Goal: Information Seeking & Learning: Understand process/instructions

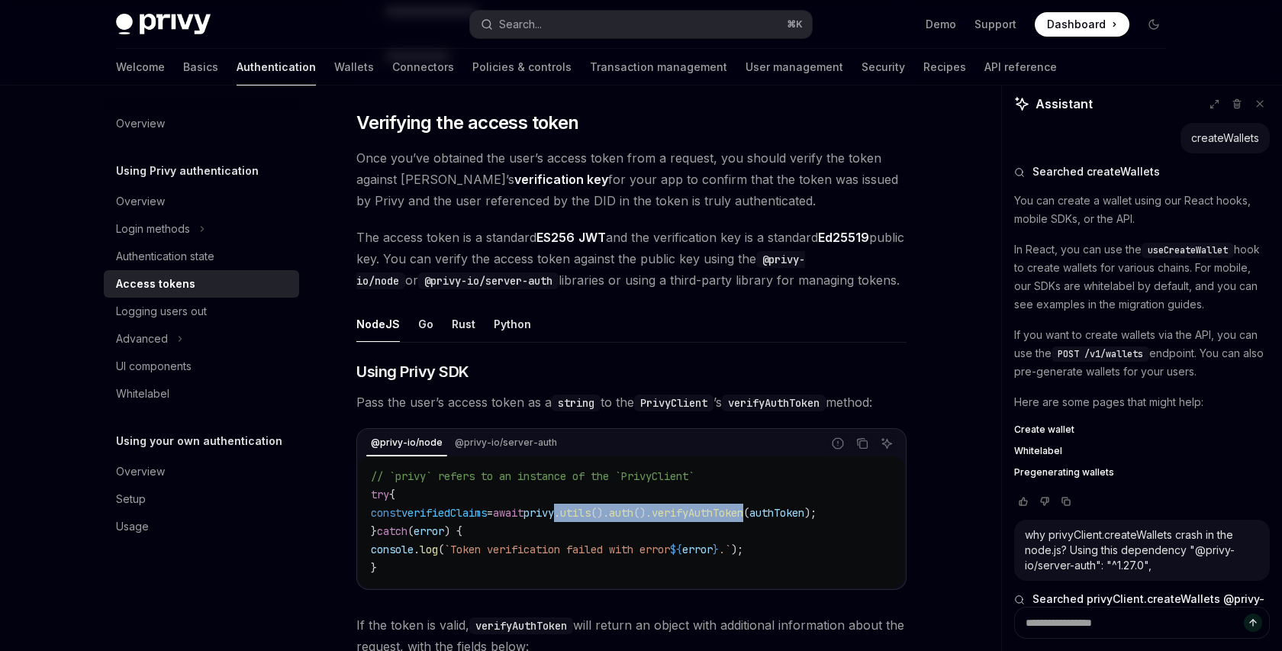
scroll to position [1436, 0]
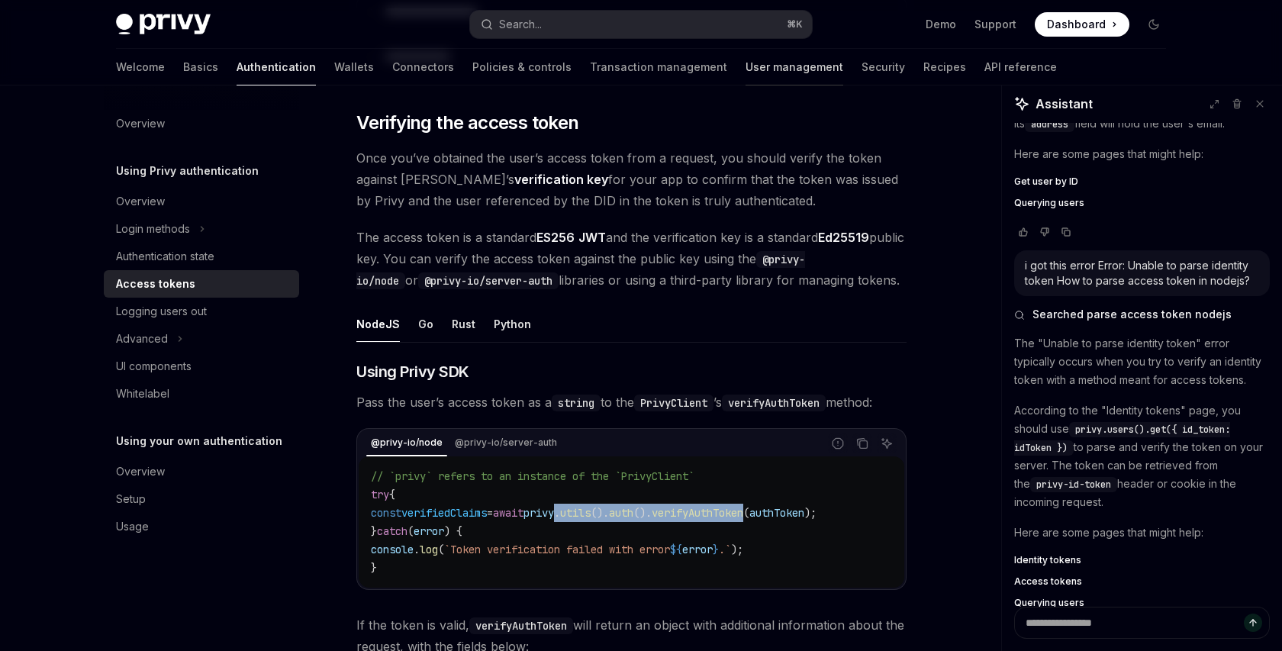
click at [746, 68] on link "User management" at bounding box center [795, 67] width 98 height 37
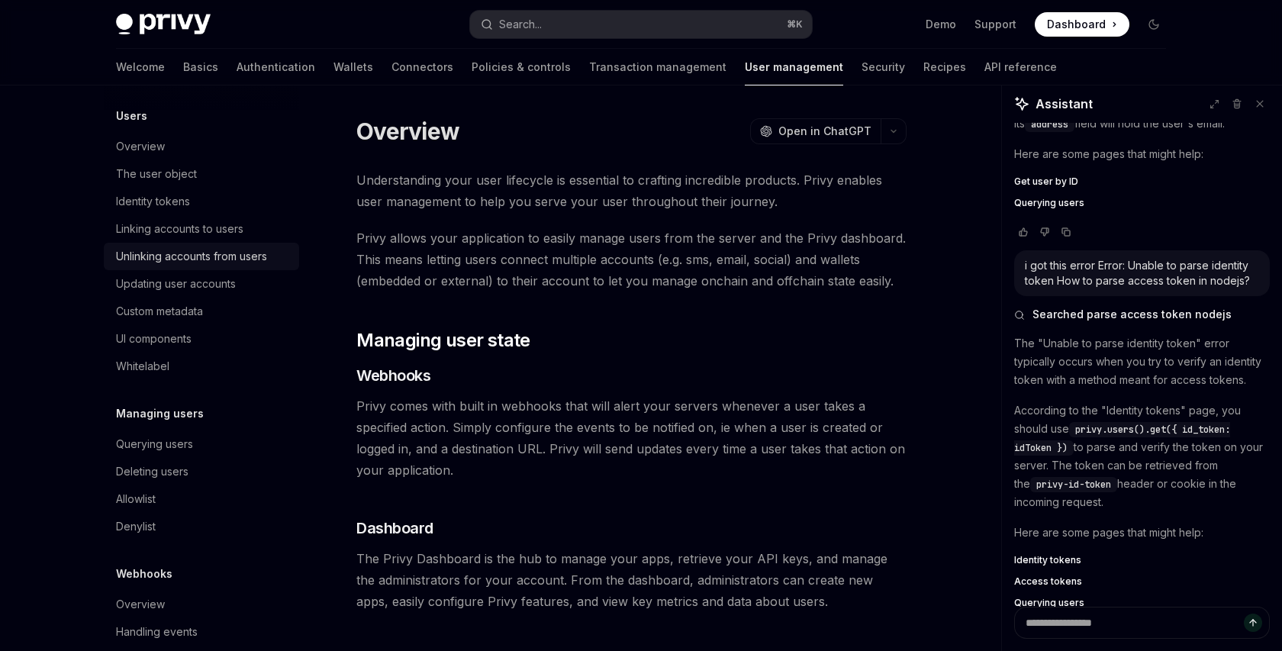
scroll to position [213, 0]
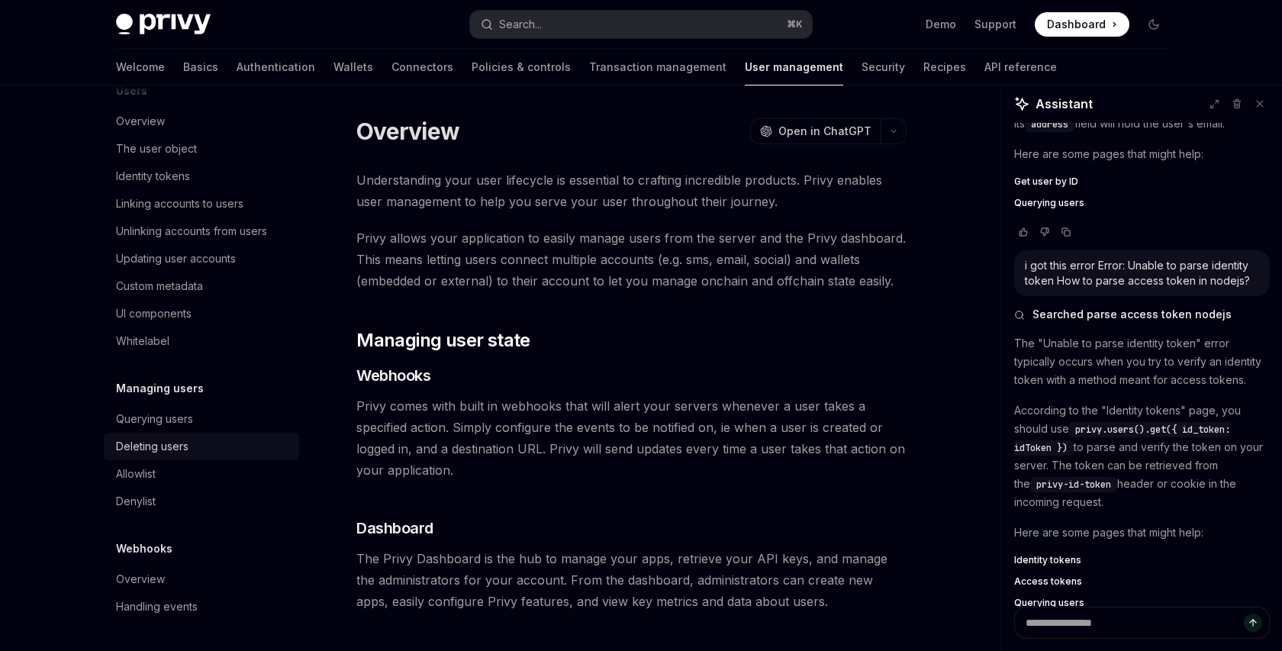
click at [173, 448] on div "Deleting users" at bounding box center [152, 446] width 73 height 18
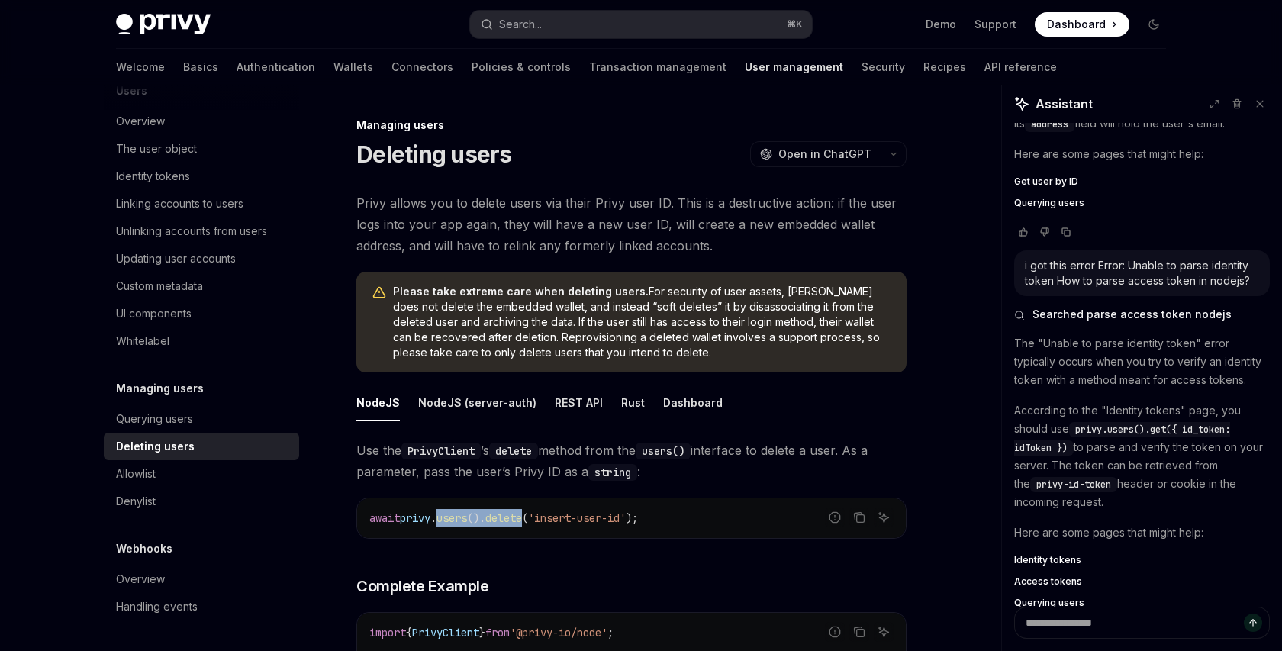
drag, startPoint x: 537, startPoint y: 521, endPoint x: 447, endPoint y: 514, distance: 90.3
click at [447, 514] on span "await privy . users (). delete ( 'insert-user-id' );" at bounding box center [503, 518] width 269 height 14
copy span "users (). delete"
click at [985, 65] on link "API reference" at bounding box center [1021, 67] width 73 height 37
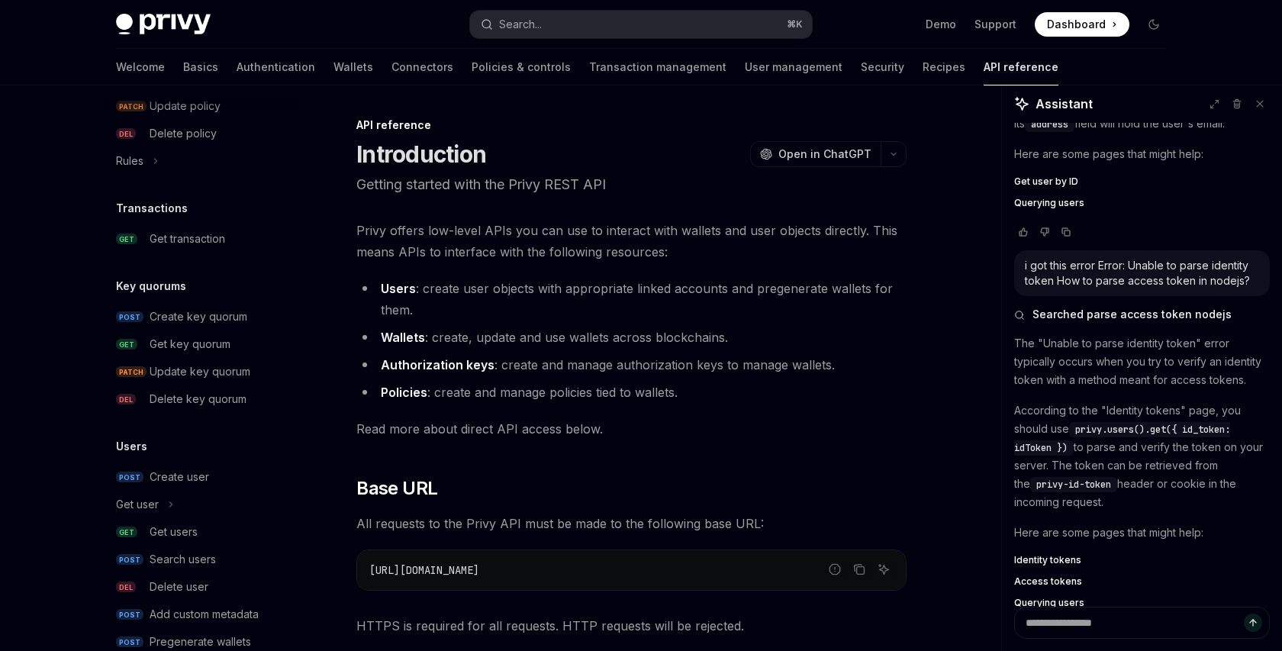
scroll to position [953, 0]
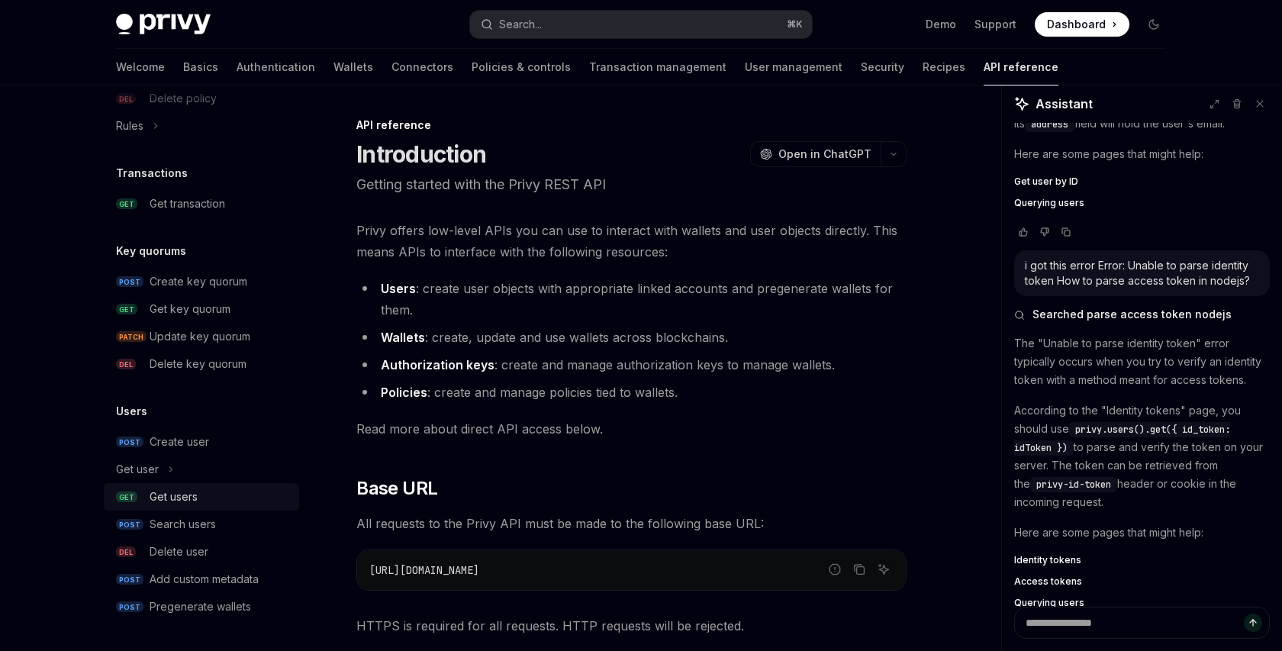
click at [179, 496] on div "Get users" at bounding box center [174, 497] width 48 height 18
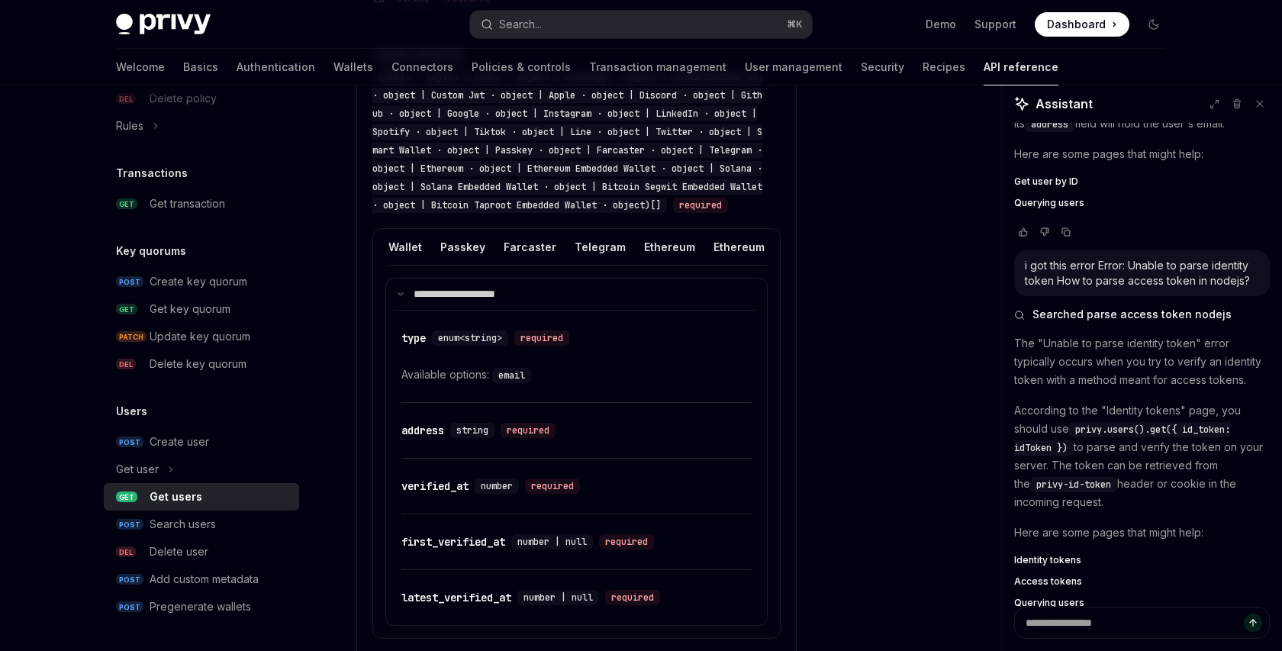
scroll to position [0, 1055]
click at [651, 263] on div "Ethereum Embedded Wallet" at bounding box center [694, 247] width 147 height 36
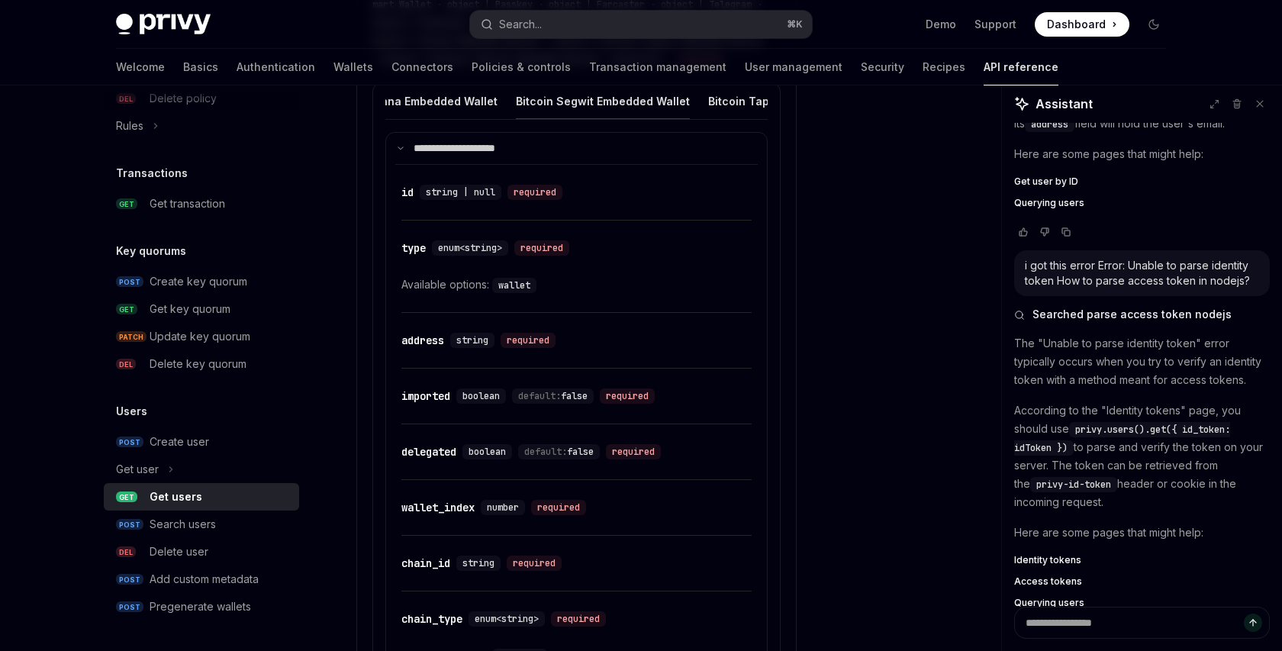
scroll to position [0, 1507]
click at [582, 119] on div "Bitcoin Segwit Embedded Wallet" at bounding box center [631, 101] width 174 height 36
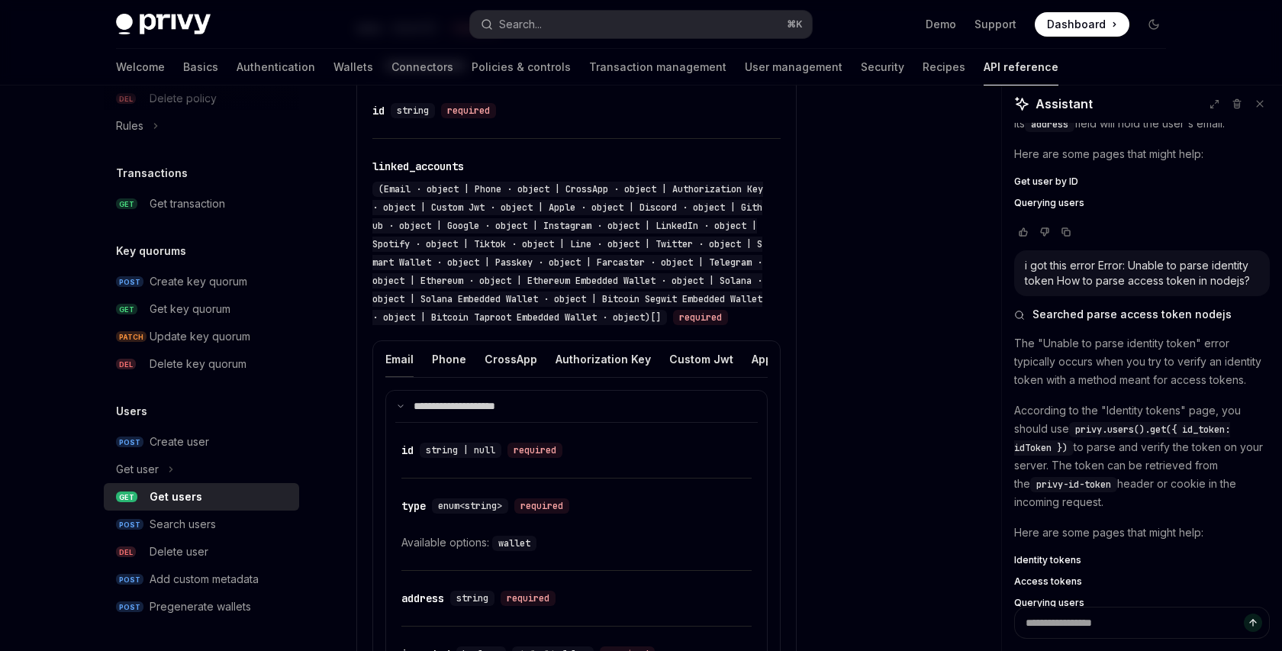
click at [399, 377] on div "Email" at bounding box center [399, 359] width 28 height 36
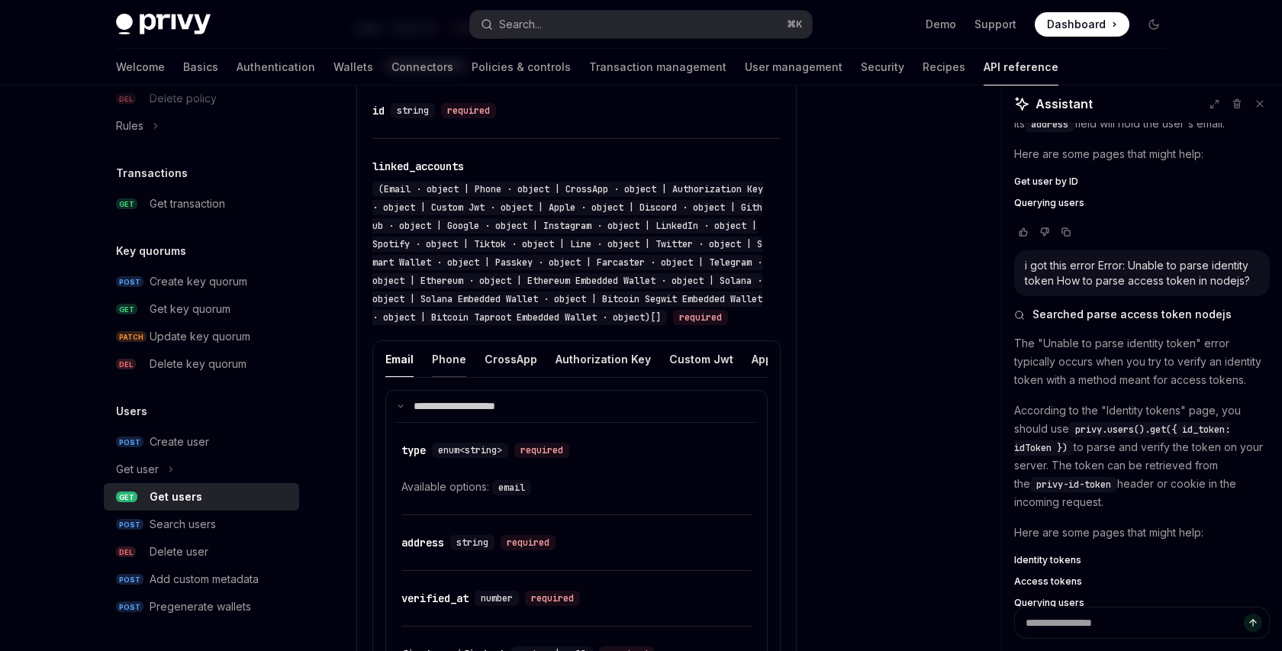
click at [433, 377] on div "Phone" at bounding box center [449, 359] width 34 height 36
click at [499, 377] on div "CrossApp" at bounding box center [511, 359] width 53 height 36
click at [576, 373] on div "Authorization Key" at bounding box center [603, 359] width 95 height 36
click at [689, 377] on div "Custom Jwt" at bounding box center [701, 359] width 64 height 36
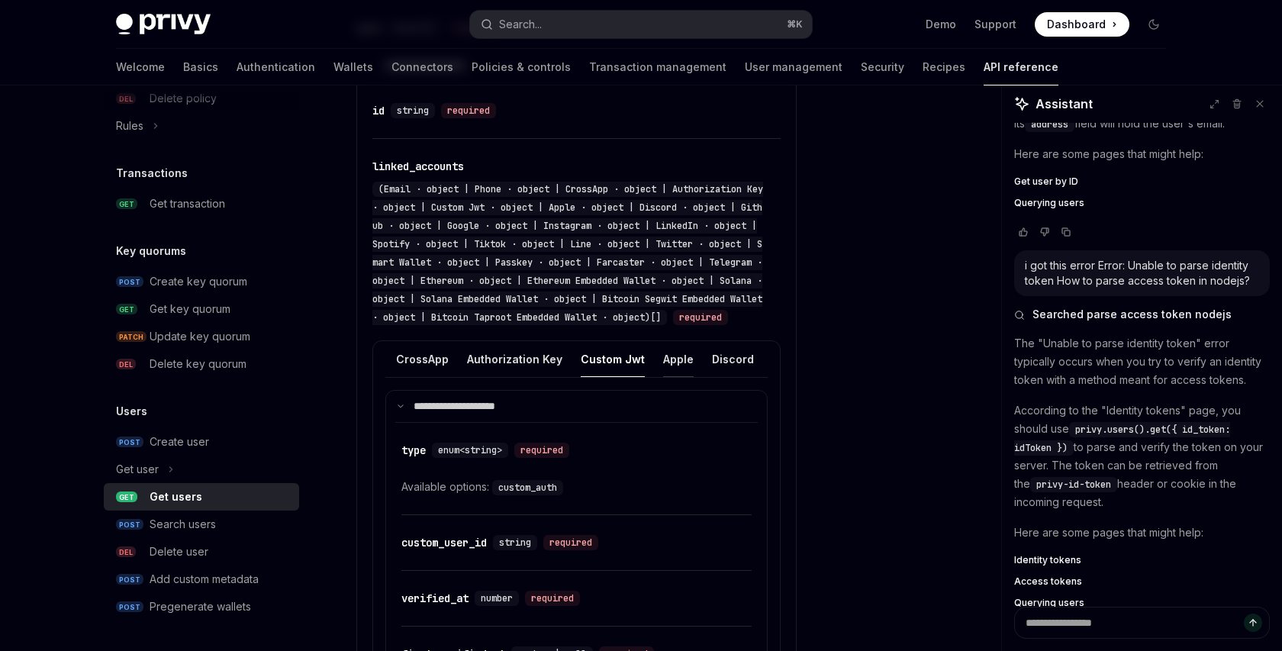
click at [669, 377] on div "Apple" at bounding box center [678, 359] width 31 height 36
click at [730, 377] on div "Google" at bounding box center [746, 359] width 39 height 36
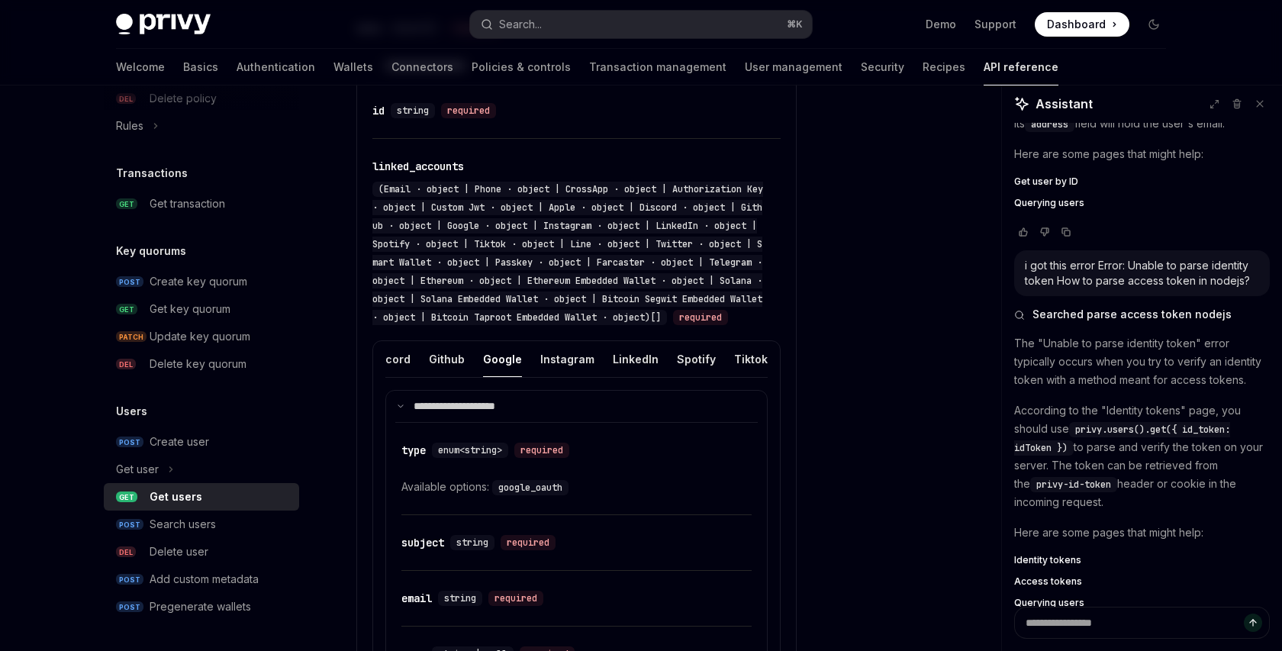
scroll to position [0, 442]
click at [613, 376] on div "LinkedIn" at bounding box center [626, 359] width 46 height 36
click at [573, 376] on div "Ethereum Embedded Wallet" at bounding box center [604, 359] width 147 height 36
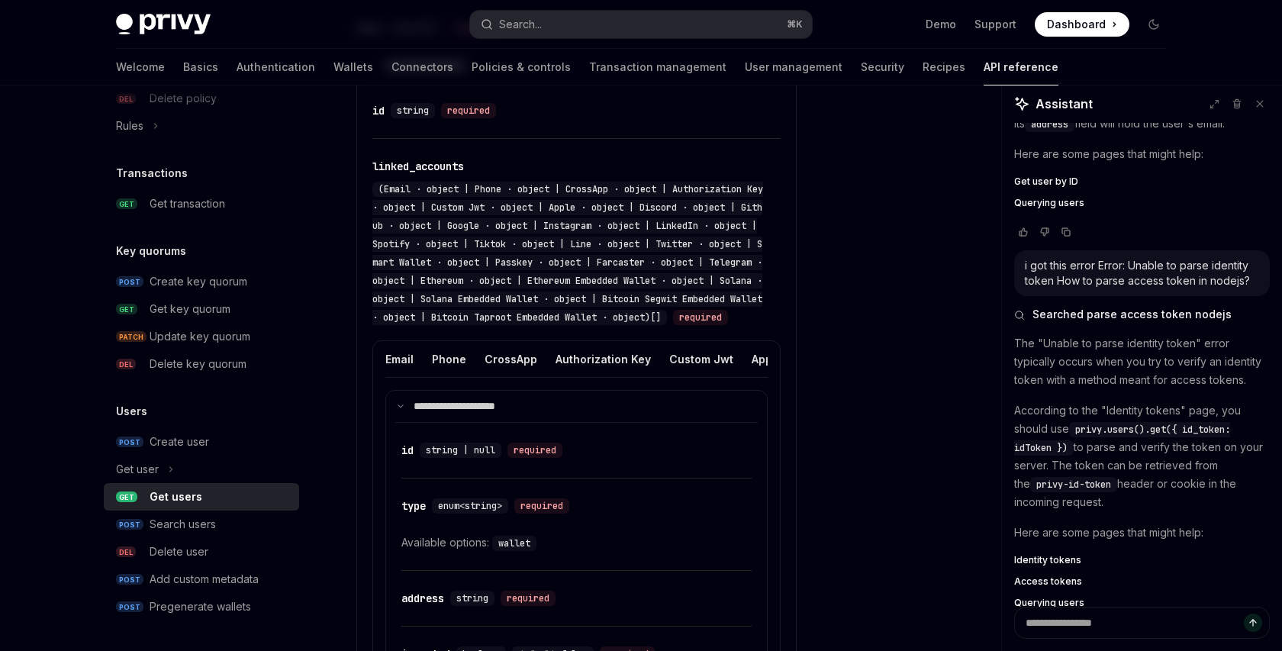
click at [464, 375] on ul "Email Phone CrossApp Authorization Key Custom Jwt Apple Discord Github Google I…" at bounding box center [576, 359] width 382 height 37
click at [457, 377] on div "Phone" at bounding box center [449, 359] width 34 height 36
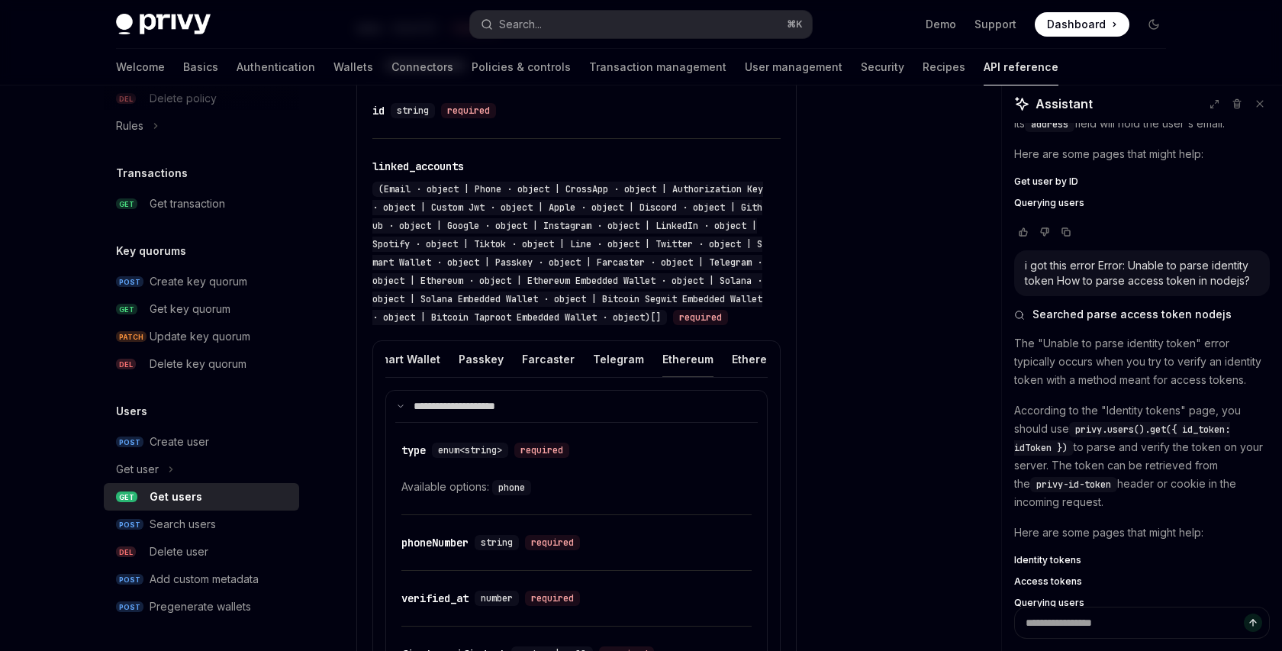
scroll to position [0, 1026]
click at [650, 373] on div "Ethereum Embedded Wallet" at bounding box center [723, 359] width 147 height 36
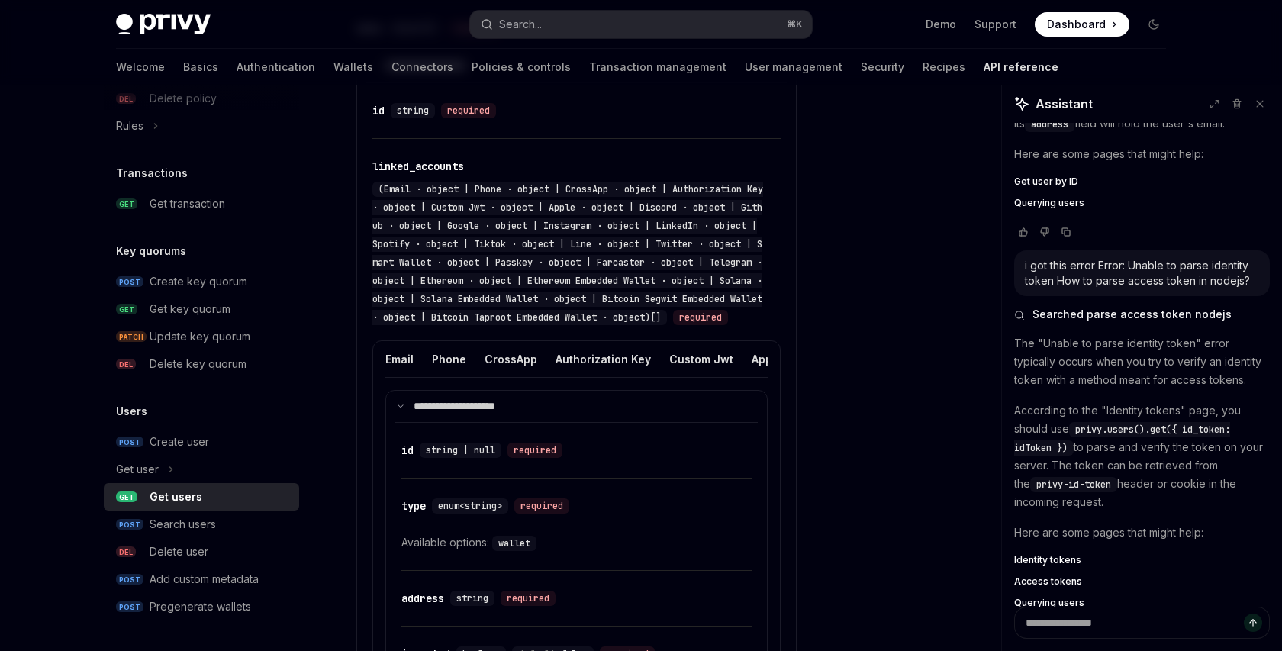
click at [518, 551] on code "wallet" at bounding box center [514, 543] width 44 height 15
copy code "wallet"
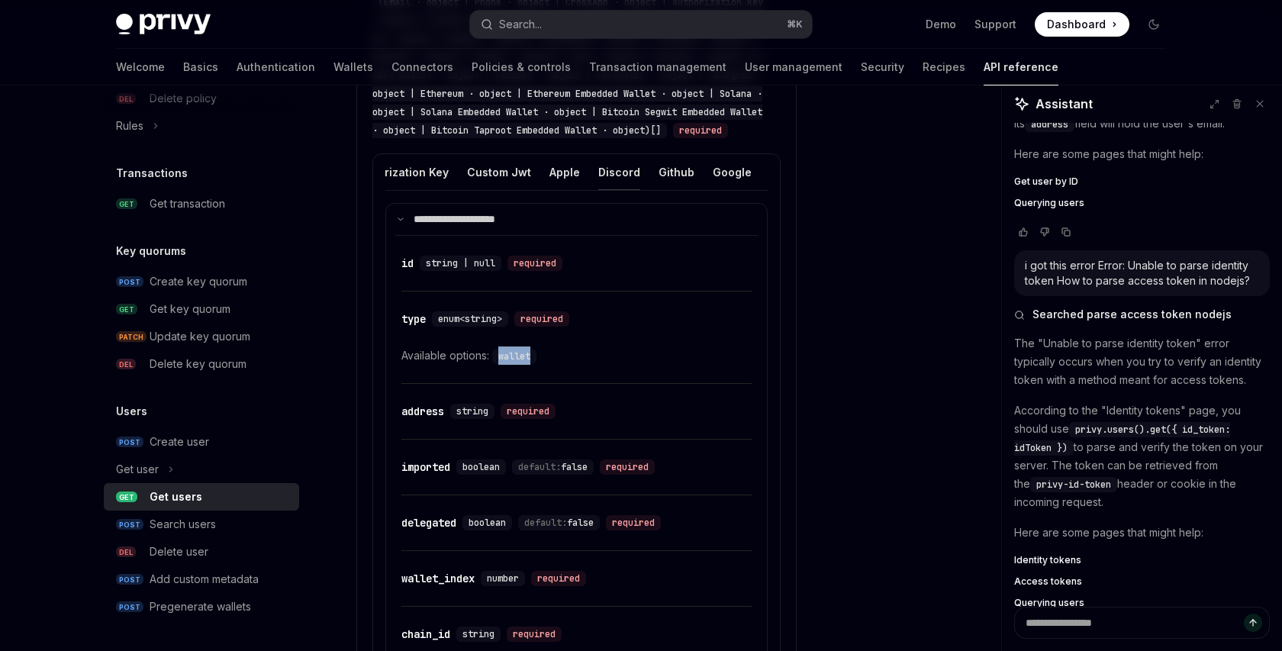
scroll to position [0, 203]
click at [718, 189] on div "Google" at bounding box center [731, 172] width 39 height 36
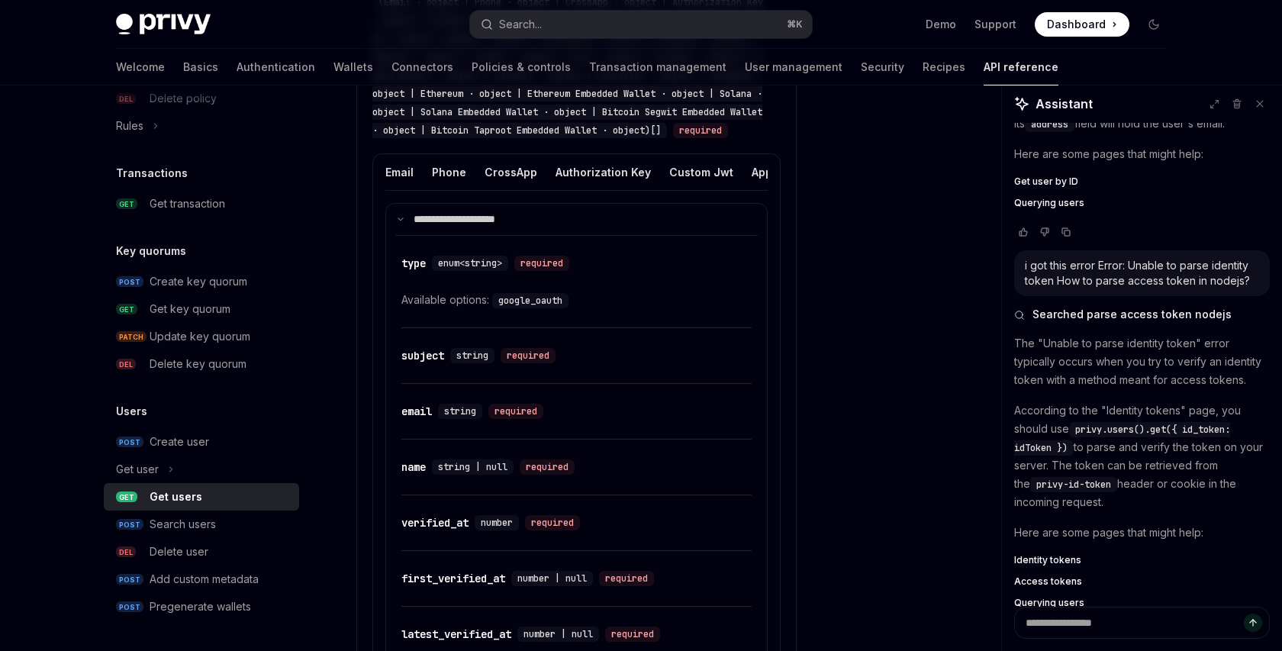
type textarea "*"
